Goal: Find specific page/section: Find specific page/section

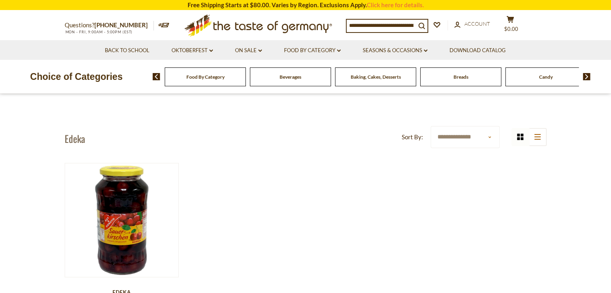
click at [203, 78] on span "Food By Category" at bounding box center [205, 77] width 38 height 6
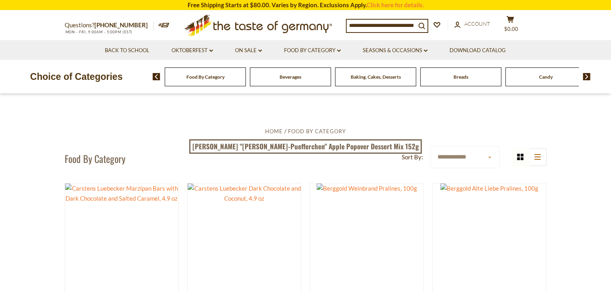
click at [246, 82] on div "Breads" at bounding box center [205, 76] width 81 height 19
click at [453, 75] on span "Breads" at bounding box center [460, 77] width 15 height 6
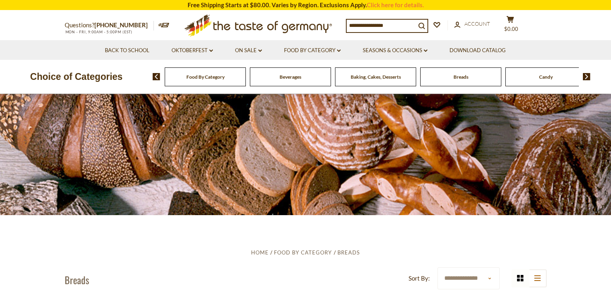
click at [453, 75] on span "Breads" at bounding box center [460, 77] width 15 height 6
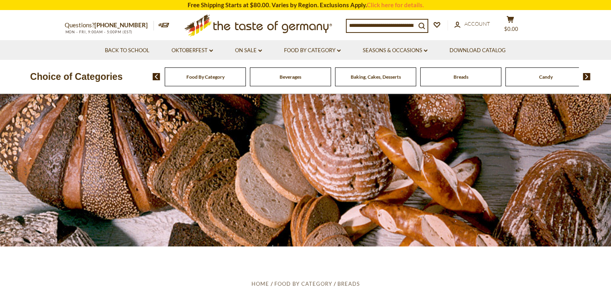
click at [466, 77] on span "Breads" at bounding box center [460, 77] width 15 height 6
